Goal: Find contact information: Find contact information

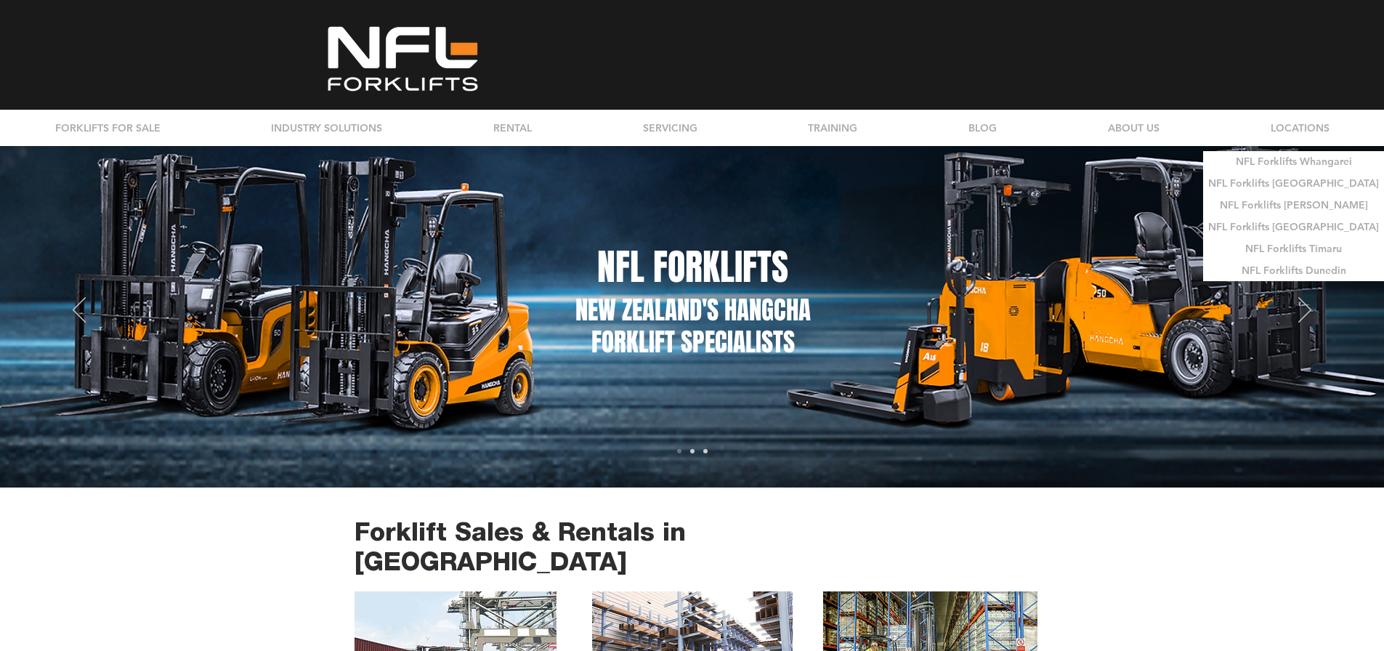
click at [1338, 120] on div "LOCATIONS" at bounding box center [1299, 128] width 161 height 36
click at [1330, 184] on p "NFL Forklifts [GEOGRAPHIC_DATA]" at bounding box center [1293, 183] width 181 height 21
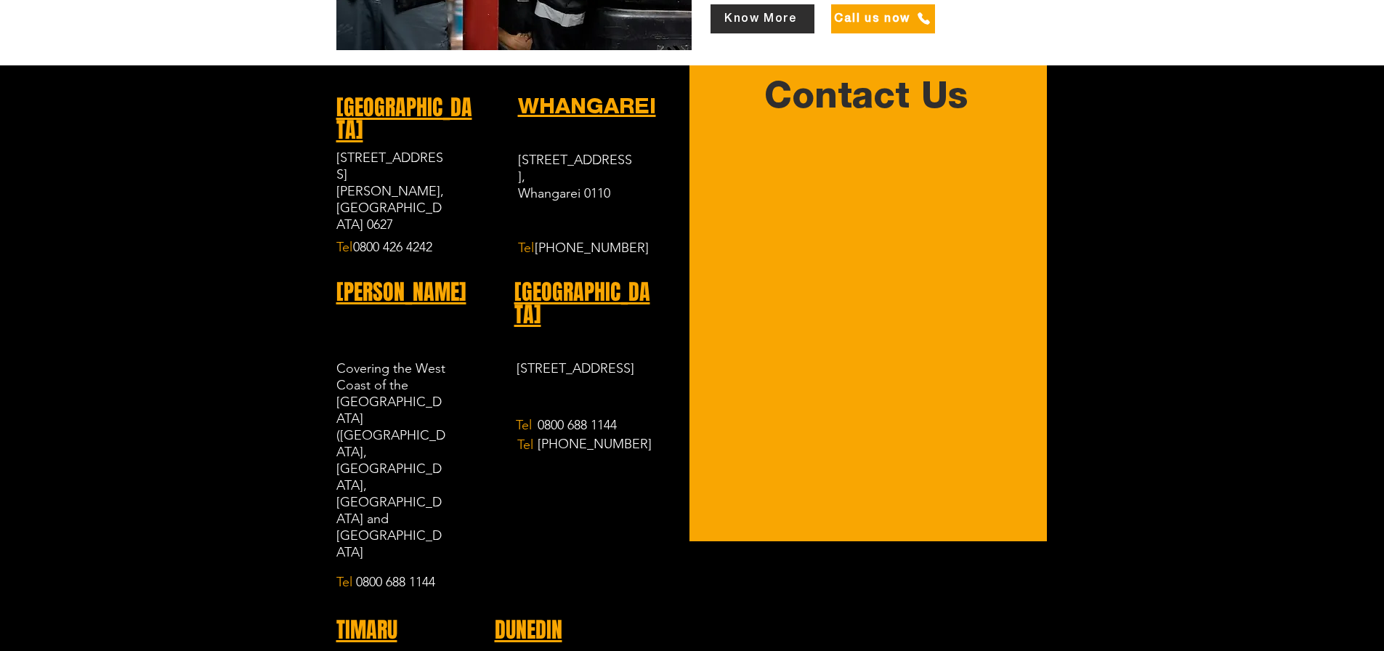
scroll to position [3633, 0]
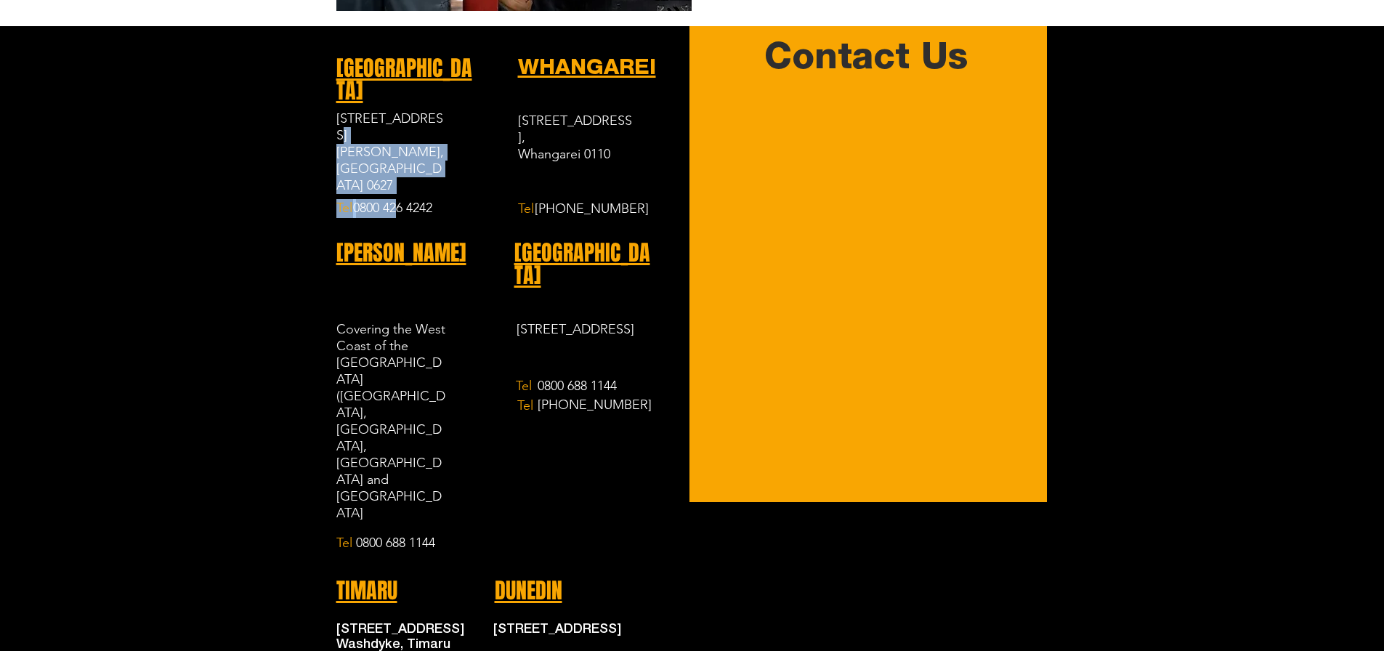
drag, startPoint x: 430, startPoint y: 84, endPoint x: 392, endPoint y: 124, distance: 55.5
click at [392, 124] on div "AUCKLAND [STREET_ADDRESS][PERSON_NAME], [GEOGRAPHIC_DATA] 0627 Tel [PHONE_NUMBE…" at bounding box center [692, 436] width 1384 height 821
drag, startPoint x: 459, startPoint y: 127, endPoint x: 261, endPoint y: 37, distance: 217.8
click at [261, 37] on div "AUCKLAND [STREET_ADDRESS][PERSON_NAME], [GEOGRAPHIC_DATA] 0627 Tel [PHONE_NUMBE…" at bounding box center [692, 436] width 1384 height 821
